Goal: Task Accomplishment & Management: Complete application form

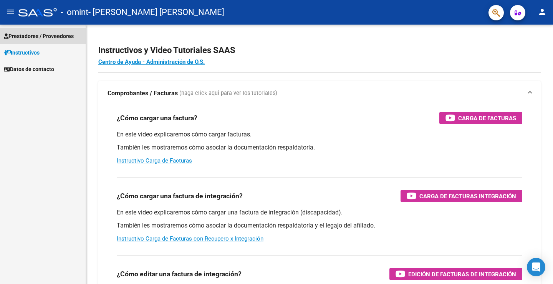
click at [34, 33] on span "Prestadores / Proveedores" at bounding box center [39, 36] width 70 height 8
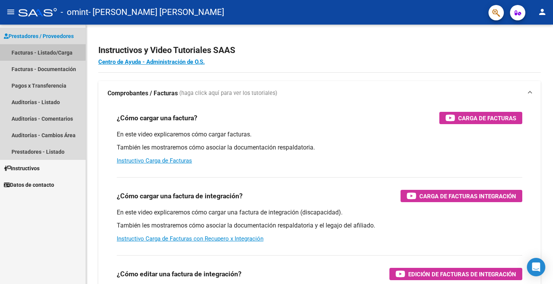
click at [34, 51] on link "Facturas - Listado/Carga" at bounding box center [43, 52] width 86 height 17
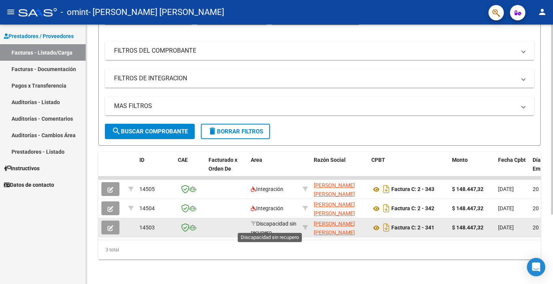
click at [265, 224] on span "Discapacidad sin recupero" at bounding box center [274, 228] width 46 height 15
click at [111, 225] on icon "button" at bounding box center [111, 228] width 6 height 6
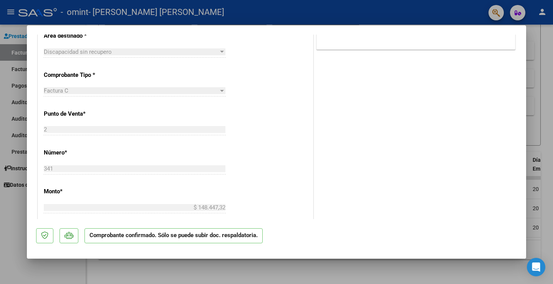
scroll to position [149, 0]
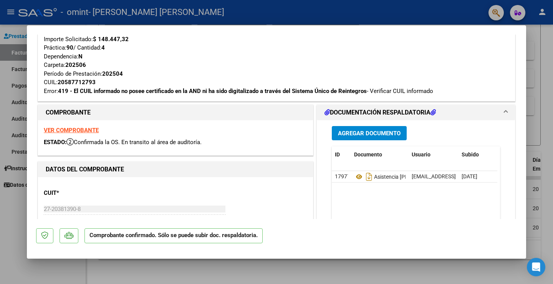
drag, startPoint x: 59, startPoint y: 82, endPoint x: 96, endPoint y: 85, distance: 37.4
click at [96, 85] on div "Tipo de Archivo: DS Importe Solicitado: $ 148.447,32 Práctica: 90 / Cantidad: 4…" at bounding box center [277, 60] width 466 height 69
copy app-link-go-to
click at [85, 131] on strong "VER COMPROBANTE" at bounding box center [71, 130] width 55 height 7
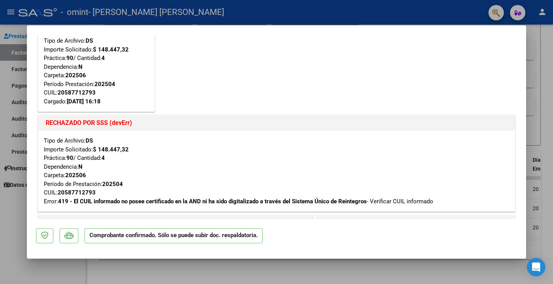
scroll to position [23, 0]
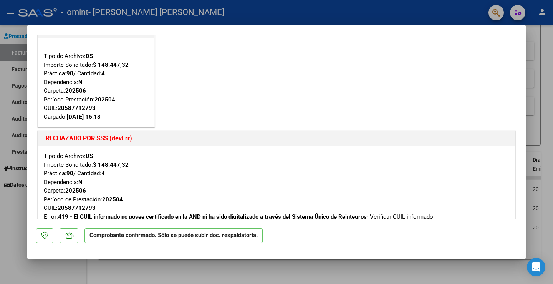
click at [20, 29] on div at bounding box center [276, 142] width 553 height 284
type input "$ 0,00"
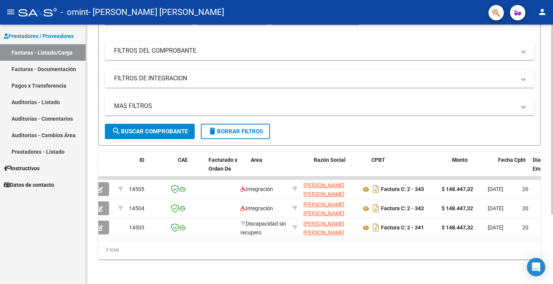
scroll to position [0, 0]
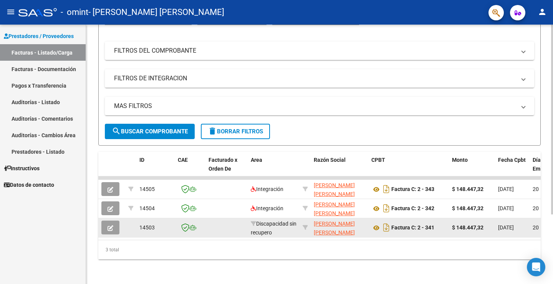
click at [109, 225] on icon "button" at bounding box center [111, 228] width 6 height 6
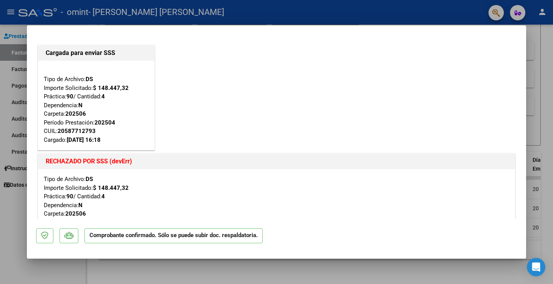
scroll to position [77, 0]
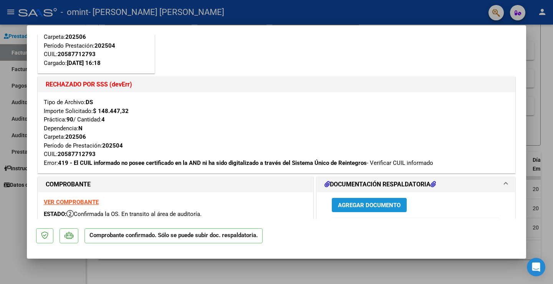
click at [338, 203] on span "Agregar Documento" at bounding box center [369, 205] width 63 height 7
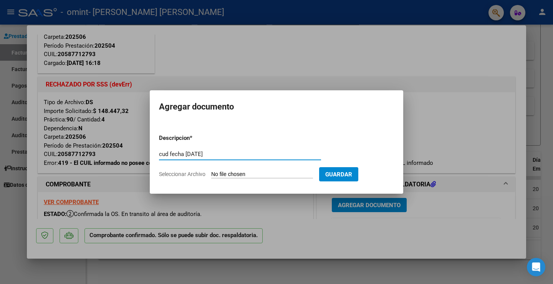
type input "cud fecha [DATE]"
click at [259, 171] on input "Seleccionar Archivo" at bounding box center [262, 174] width 102 height 7
click at [230, 173] on input "Seleccionar Archivo" at bounding box center [262, 174] width 102 height 7
type input "C:\fakepath\CamScanner [DATE] 11.30.pdf"
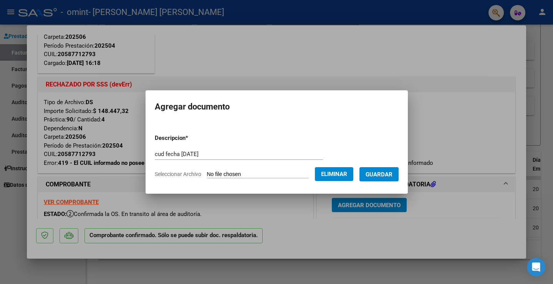
click at [388, 172] on span "Guardar" at bounding box center [379, 174] width 27 height 7
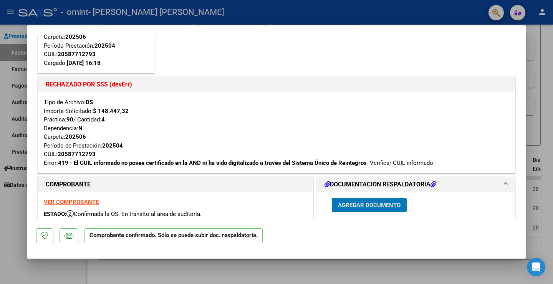
click at [549, 58] on div at bounding box center [276, 142] width 553 height 284
type input "$ 0,00"
